Goal: Transaction & Acquisition: Purchase product/service

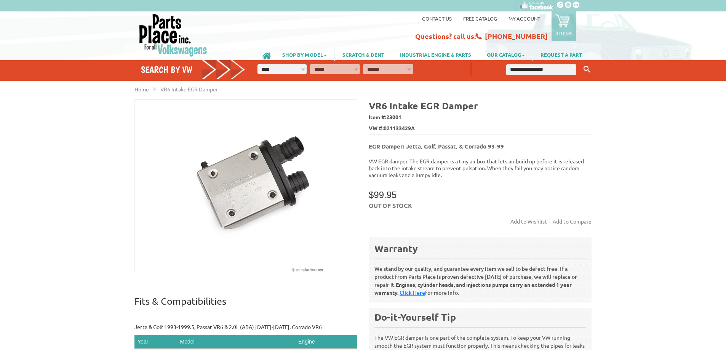
click at [425, 103] on b "VR6 Intake EGR Damper" at bounding box center [423, 105] width 109 height 12
copy div "VR6 Intake EGR Damper"
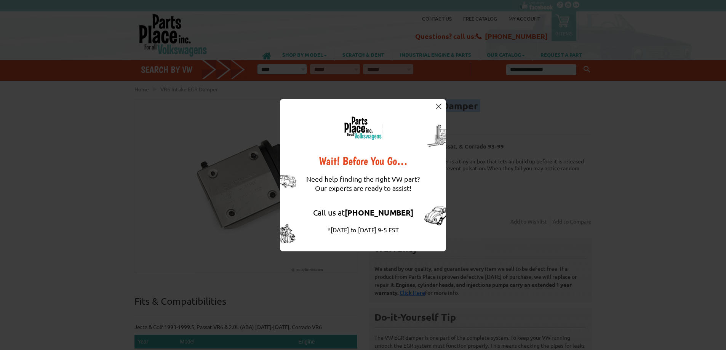
click at [439, 107] on img at bounding box center [439, 107] width 6 height 6
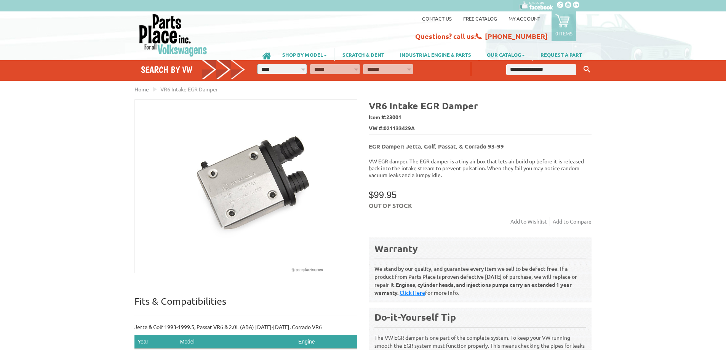
click at [411, 113] on span "Item #: 23001" at bounding box center [480, 117] width 223 height 11
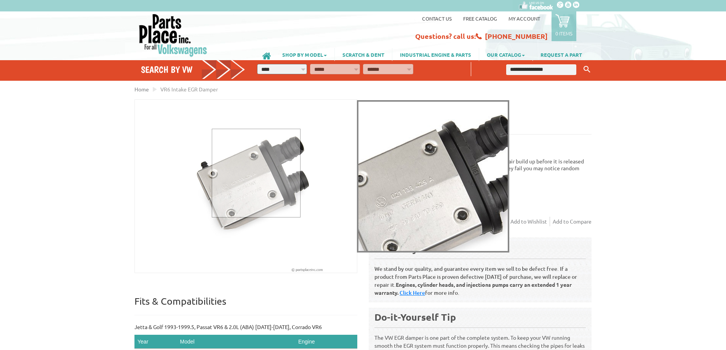
click at [243, 168] on div at bounding box center [256, 173] width 89 height 89
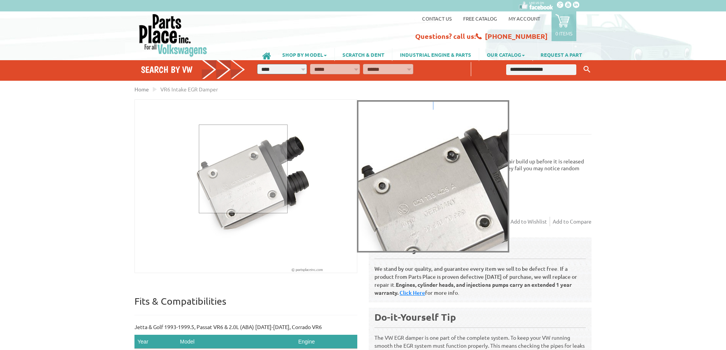
click at [243, 168] on div at bounding box center [243, 169] width 89 height 89
